Goal: Task Accomplishment & Management: Manage account settings

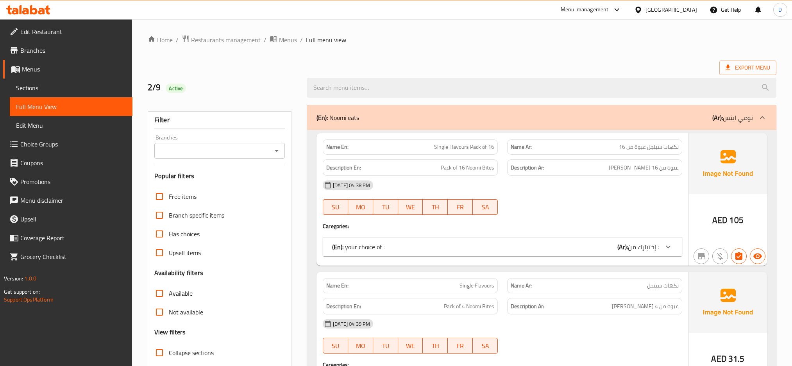
scroll to position [1587, 0]
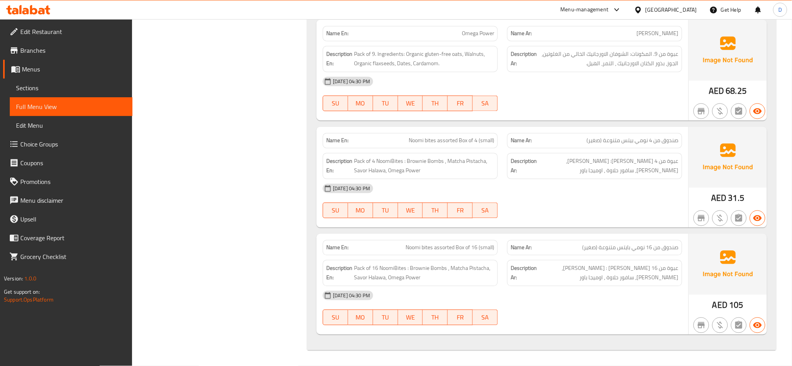
click at [647, 16] on div "United Arab Emirates" at bounding box center [665, 9] width 75 height 19
click at [660, 10] on div "United Arab Emirates" at bounding box center [671, 9] width 52 height 9
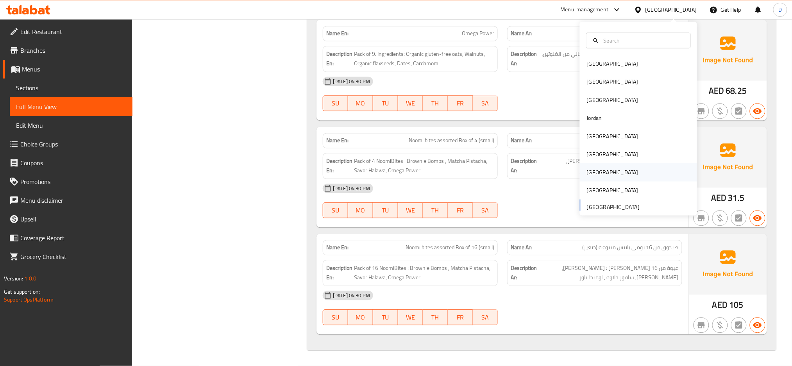
click at [592, 170] on div "[GEOGRAPHIC_DATA]" at bounding box center [613, 172] width 52 height 9
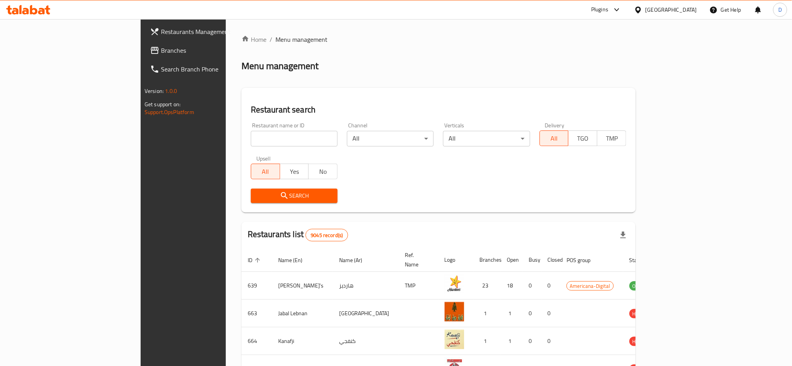
click at [608, 9] on div "Plugins" at bounding box center [599, 9] width 17 height 9
click at [576, 148] on div "Restaurant-Management" at bounding box center [580, 143] width 61 height 9
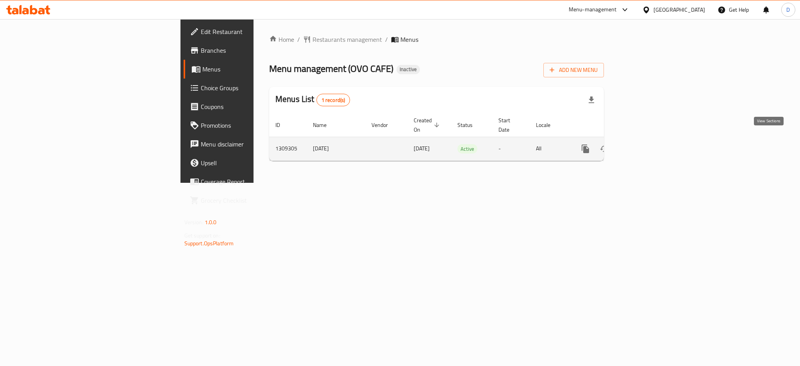
click at [651, 140] on link "enhanced table" at bounding box center [642, 148] width 19 height 19
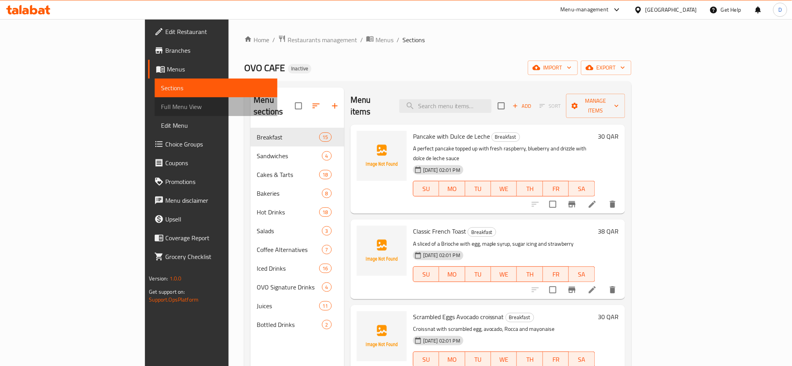
click at [161, 110] on span "Full Menu View" at bounding box center [216, 106] width 110 height 9
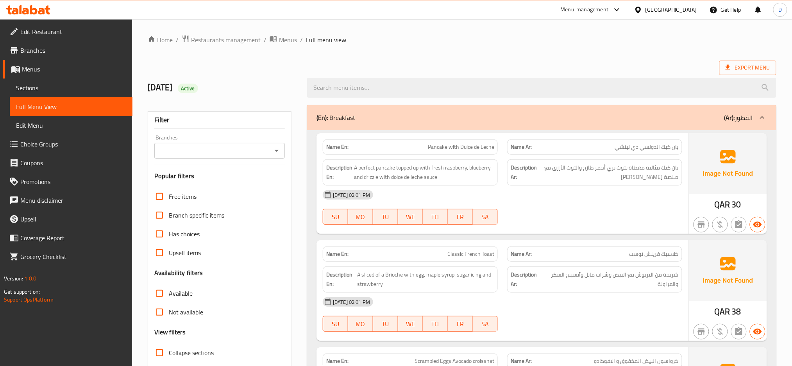
click at [531, 209] on div "02-09-2025 02:01 PM SU MO TU WE TH FR SA" at bounding box center [502, 208] width 369 height 44
click at [490, 146] on span "Pancake with Dulce de Leche" at bounding box center [461, 147] width 66 height 8
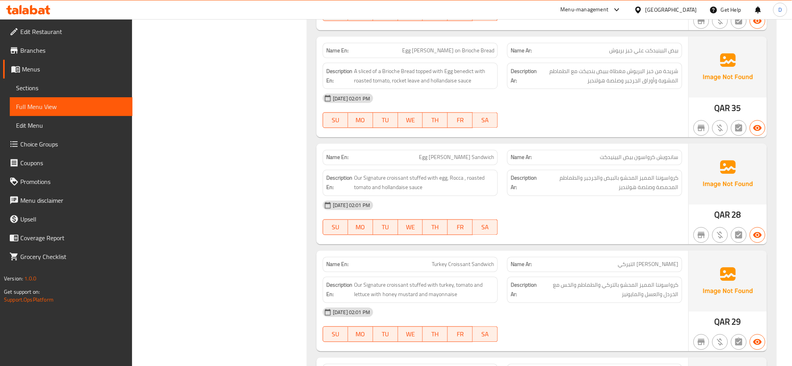
scroll to position [420, 0]
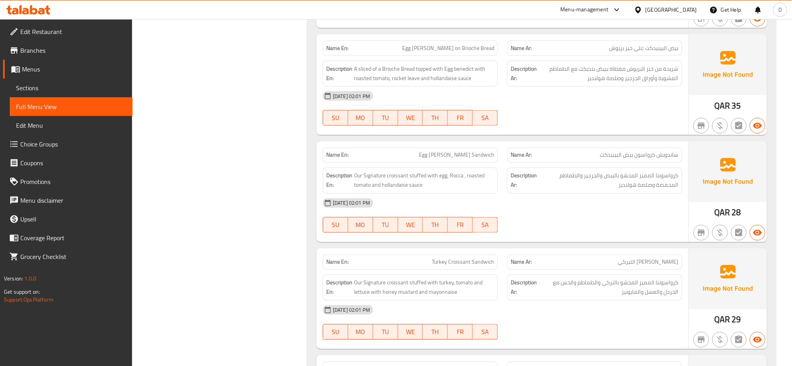
click at [630, 193] on div "Description Ar: كرواسوننا المميز المحشو بالبيض والجرجير والطماطم المحمصة وصلصة …" at bounding box center [594, 181] width 175 height 26
click at [475, 159] on span "Egg [PERSON_NAME] Sandwich" at bounding box center [456, 155] width 75 height 8
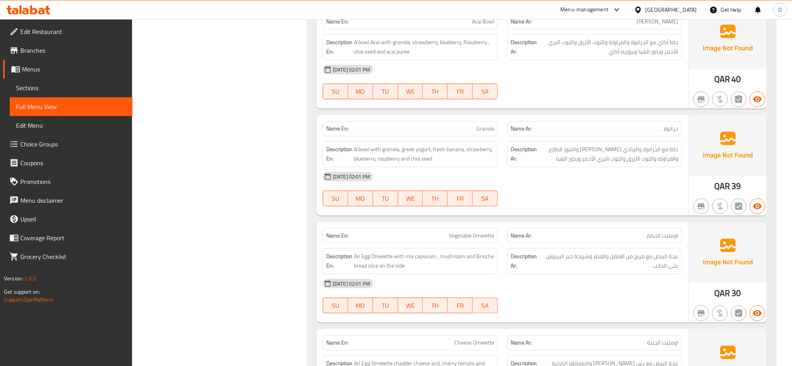
scroll to position [1029, 0]
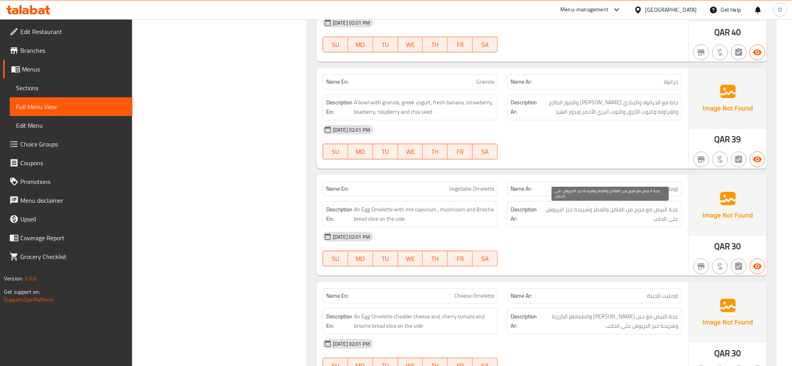
click at [619, 222] on span "عجة البيض مع مزيج من الفلفل والفطر وشريحة خبز البريوش على الجانب" at bounding box center [610, 214] width 138 height 19
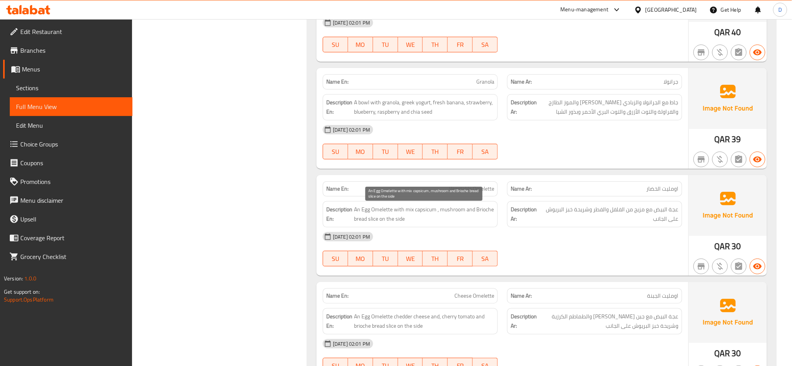
click at [421, 212] on span "An Egg Omelette with mix capsicum , mushroom and Brioche bread slice on the side" at bounding box center [424, 214] width 140 height 19
copy span "capsicum"
click at [421, 212] on span "An Egg Omelette with mix capsicum , mushroom and Brioche bread slice on the side" at bounding box center [424, 214] width 140 height 19
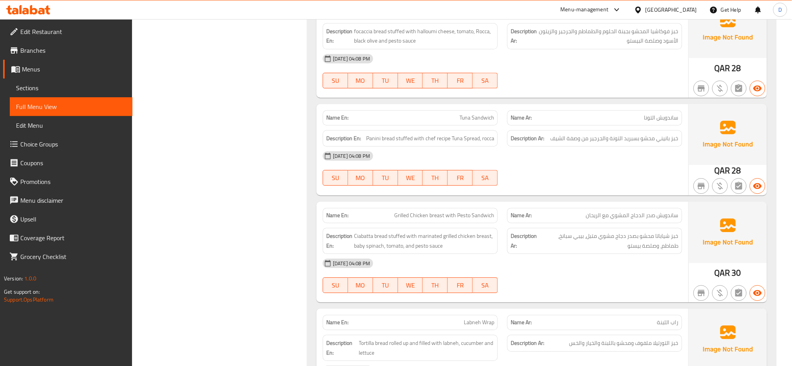
scroll to position [1809, 0]
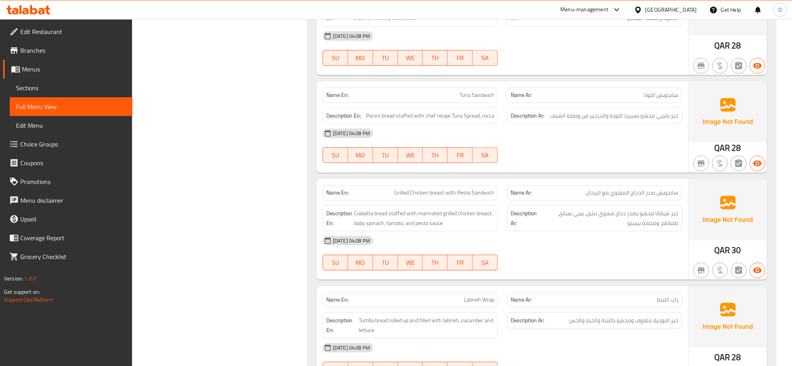
copy span "Pesto"
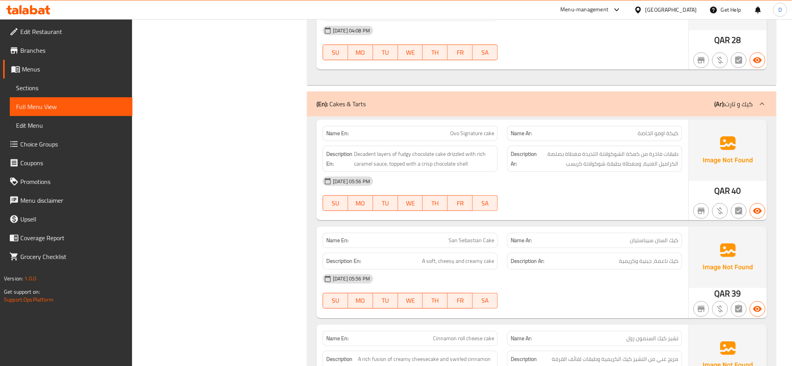
scroll to position [3984, 0]
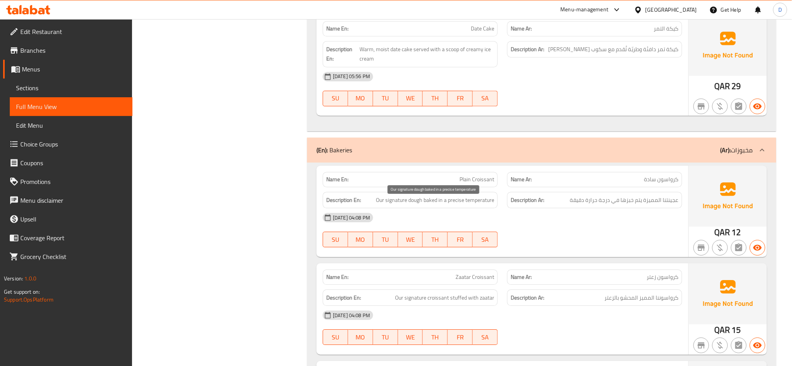
click at [487, 200] on span "Our signature dough baked in a precise temperature" at bounding box center [435, 200] width 118 height 10
copy span "Our signature dough baked in a precise temperature"
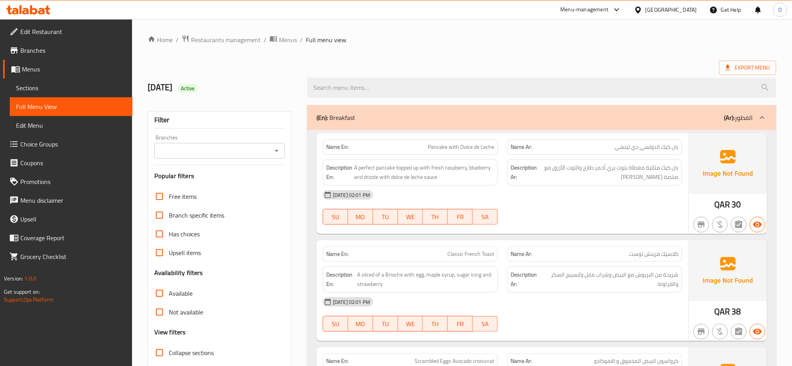
click at [95, 91] on span "Sections" at bounding box center [71, 87] width 110 height 9
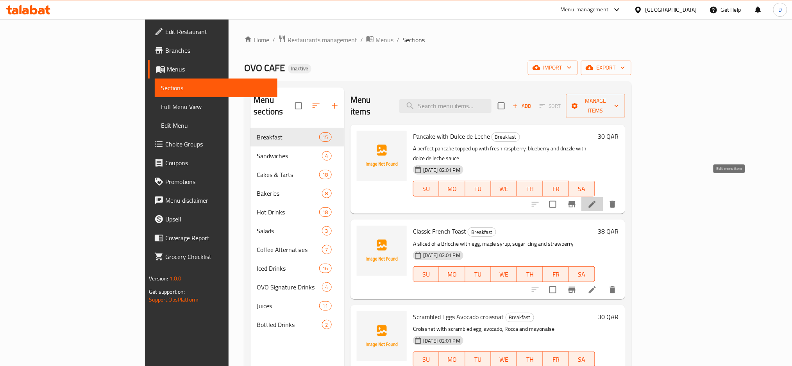
click at [597, 200] on icon at bounding box center [592, 204] width 9 height 9
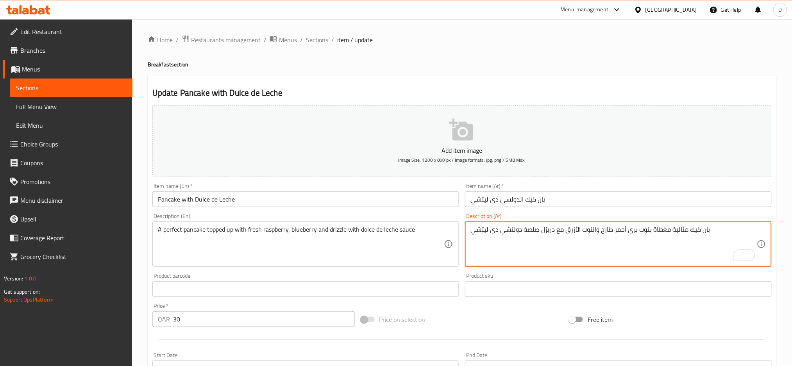
type textarea "بان كيك مثالية مغطاة بتوت بري أحمر طازج والتوت الأزرق مع دريزل صلصة دولتشي دي ل…"
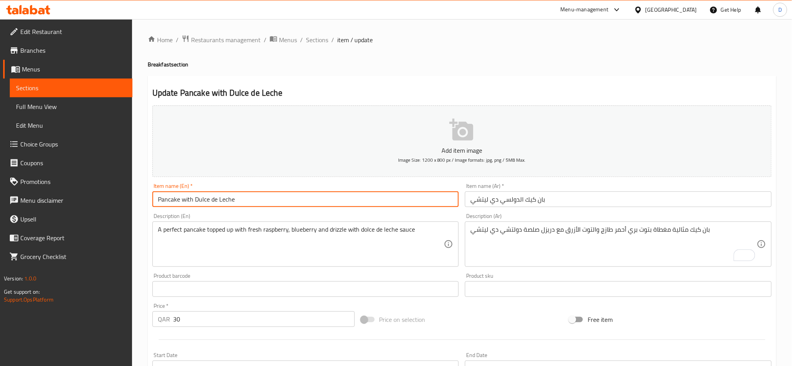
click at [408, 203] on input "Pancake with Dulce de Leche" at bounding box center [305, 199] width 307 height 16
click at [322, 38] on span "Sections" at bounding box center [317, 39] width 22 height 9
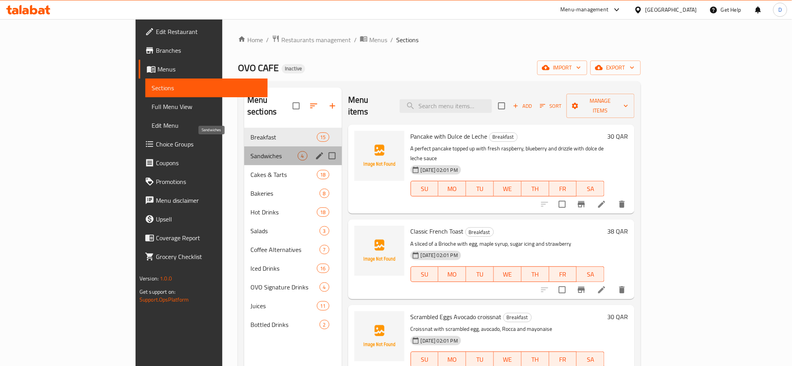
click at [250, 151] on span "Sandwiches" at bounding box center [273, 155] width 47 height 9
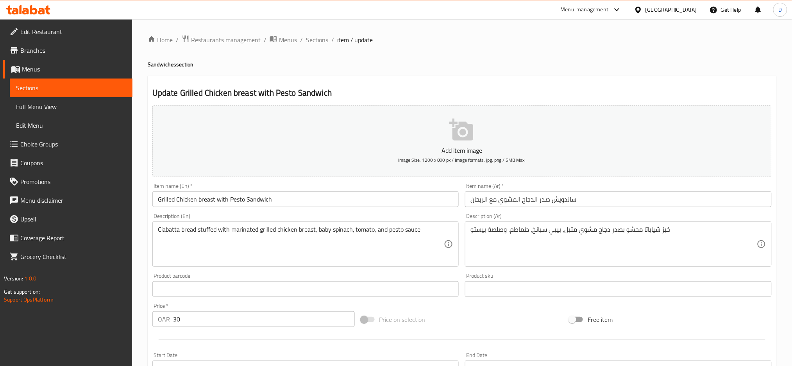
click at [599, 198] on input "ساندويش صدر الدجاج المشوي مع الريحان" at bounding box center [618, 199] width 307 height 16
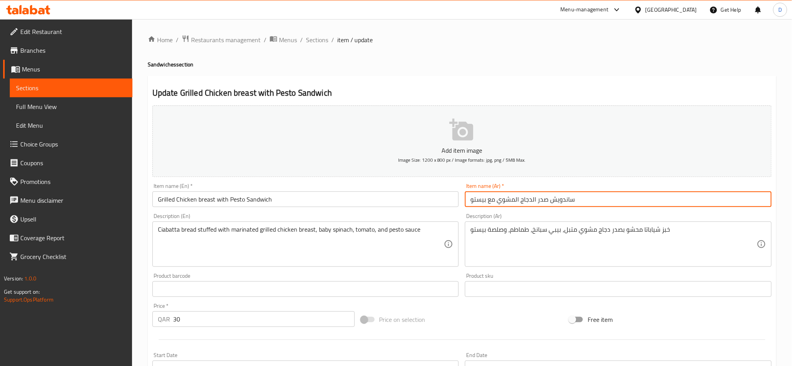
type input "ساندويش صدر الدجاج المشوي مع بيستو"
click at [240, 196] on input "Grilled Chicken breast with Pesto Sandwich" at bounding box center [305, 199] width 307 height 16
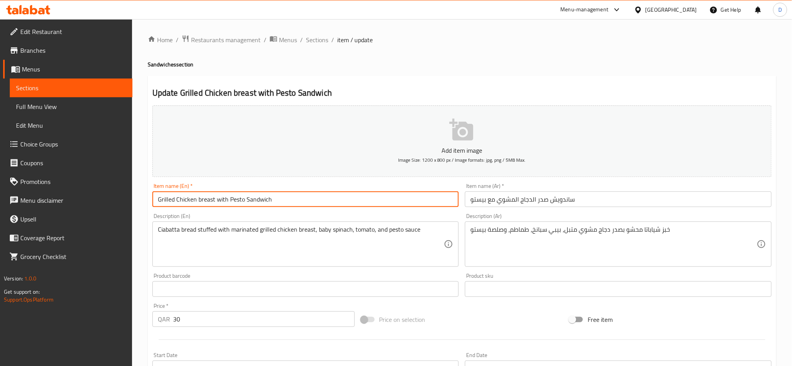
click at [240, 196] on input "Grilled Chicken breast with Pesto Sandwich" at bounding box center [305, 199] width 307 height 16
click at [418, 200] on input "Grilled Chicken breast with Pesto Sandwich" at bounding box center [305, 199] width 307 height 16
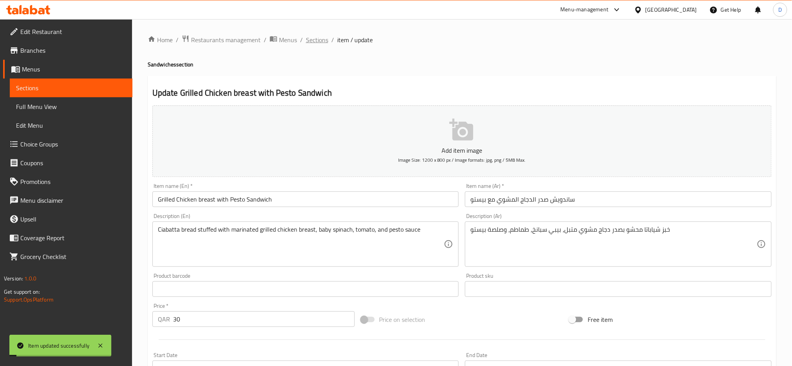
click at [313, 36] on span "Sections" at bounding box center [317, 39] width 22 height 9
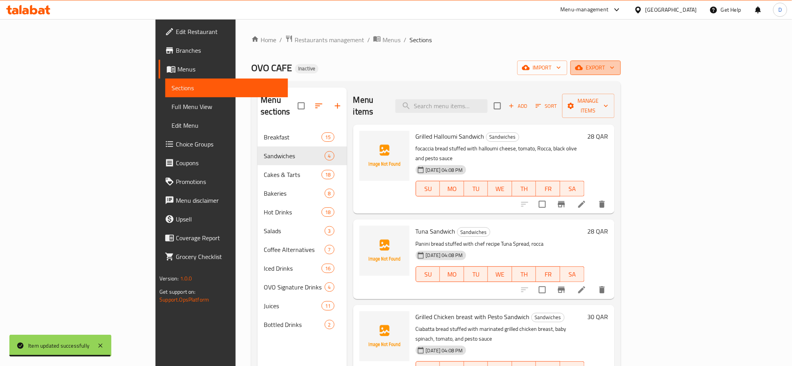
click at [615, 70] on span "export" at bounding box center [596, 68] width 38 height 10
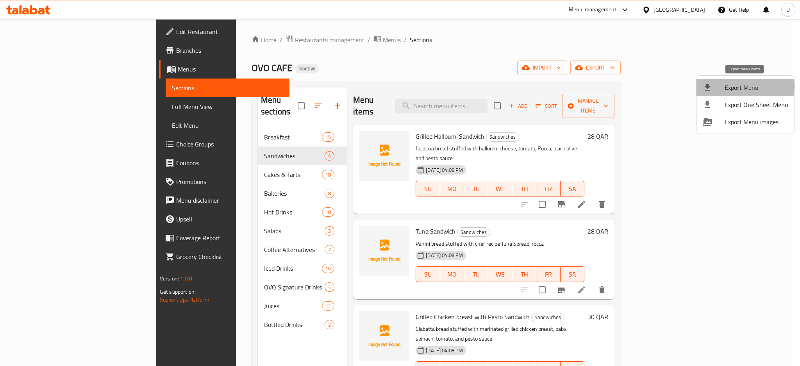
click at [739, 86] on span "Export Menu" at bounding box center [757, 87] width 64 height 9
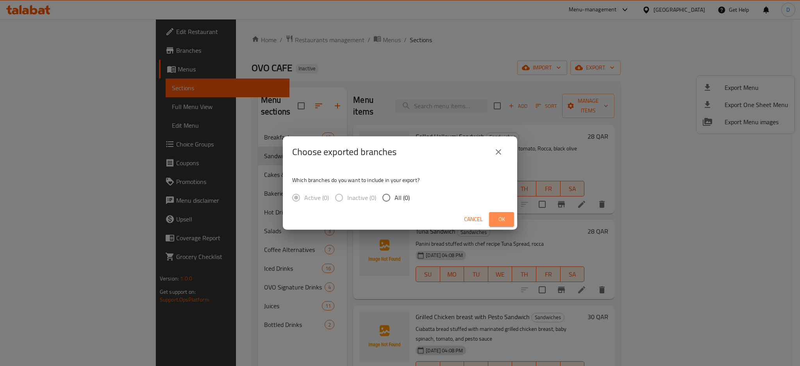
click at [502, 224] on button "Ok" at bounding box center [501, 219] width 25 height 14
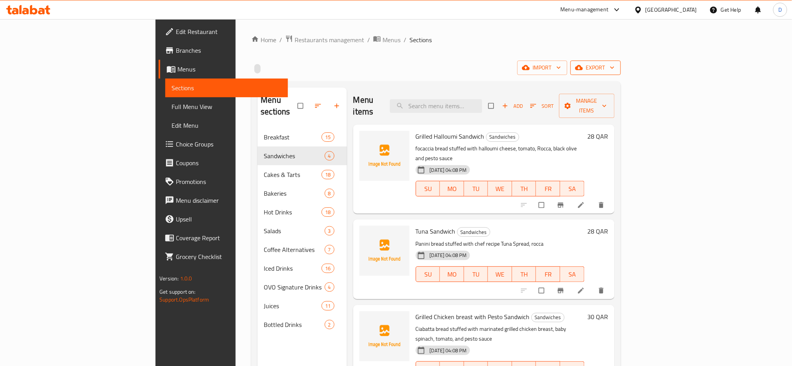
click at [615, 71] on span "export" at bounding box center [596, 68] width 38 height 10
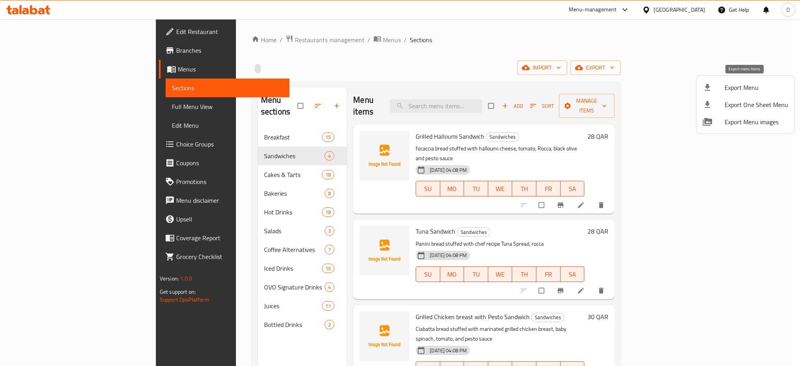
click at [746, 83] on span "Export Menu" at bounding box center [757, 87] width 64 height 9
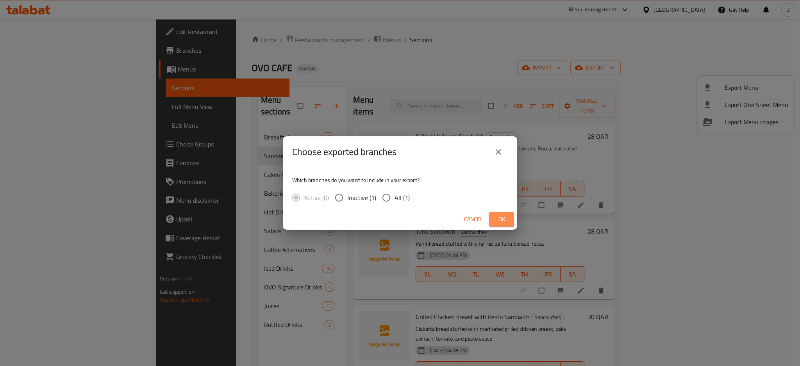
click at [497, 222] on span "Ok" at bounding box center [501, 220] width 13 height 10
